Goal: Connect with others: Connect with others

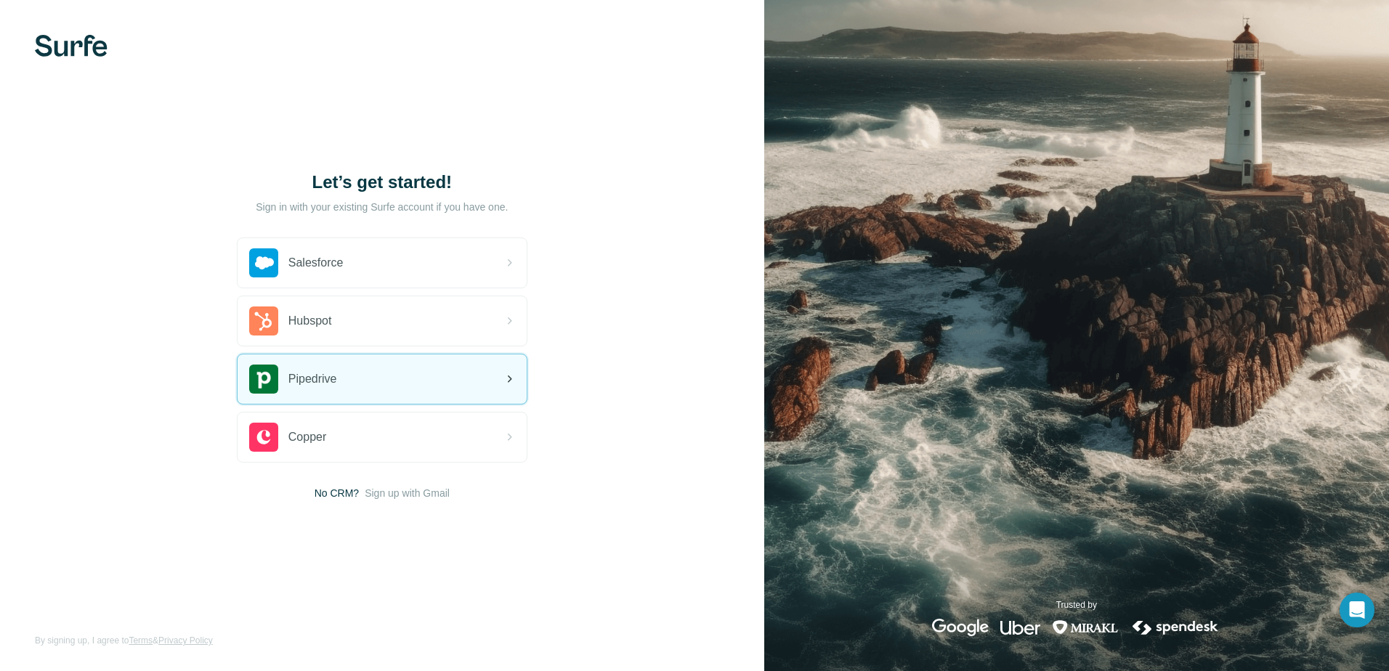
click at [365, 376] on div "Pipedrive" at bounding box center [382, 378] width 289 height 49
